Goal: Transaction & Acquisition: Book appointment/travel/reservation

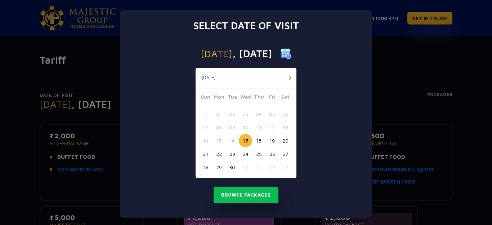
click at [0, 143] on div "Select date of visit [DATE] [DATE] [DATE] Sun Mon Tue Wed Thu Fri Sat 31 01 02 …" at bounding box center [246, 112] width 492 height 225
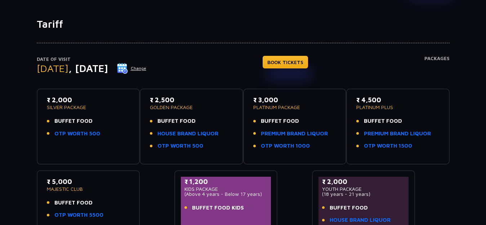
scroll to position [72, 0]
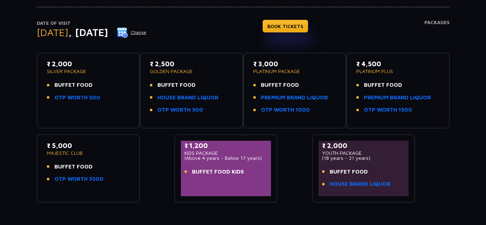
click at [290, 69] on p "PLATINUM PACKAGE" at bounding box center [294, 71] width 83 height 5
click at [164, 66] on p "₹ 2,500" at bounding box center [191, 64] width 83 height 10
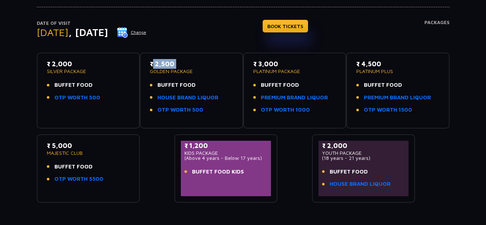
click at [164, 66] on p "₹ 2,500" at bounding box center [191, 64] width 83 height 10
drag, startPoint x: 21, startPoint y: 74, endPoint x: 419, endPoint y: 72, distance: 398.5
click at [419, 72] on div "Date of Visit [DATE] Change BOOK TICKETS Packages ₹ 2,000 SILVER PACKAGE BUFFET…" at bounding box center [243, 98] width 486 height 209
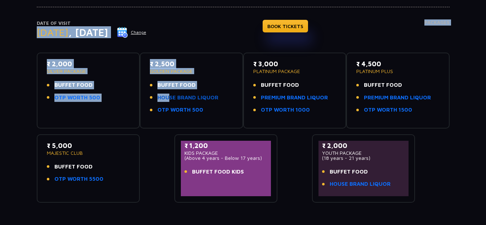
drag, startPoint x: 0, startPoint y: 49, endPoint x: 211, endPoint y: 93, distance: 215.3
click at [194, 93] on div "Date of Visit [DATE] Change BOOK TICKETS Packages ₹ 2,000 SILVER PACKAGE BUFFET…" at bounding box center [243, 98] width 486 height 209
